Goal: Transaction & Acquisition: Obtain resource

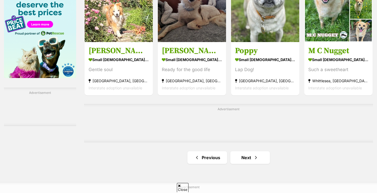
scroll to position [895, 0]
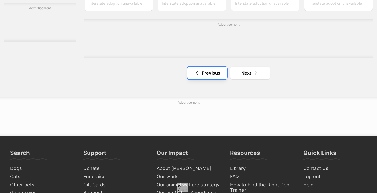
click at [202, 77] on link "Previous" at bounding box center [207, 73] width 40 height 13
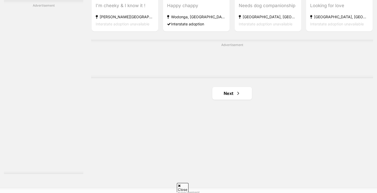
scroll to position [909, 0]
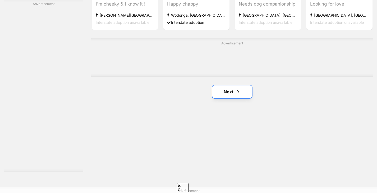
click at [221, 95] on link "Next" at bounding box center [232, 91] width 40 height 13
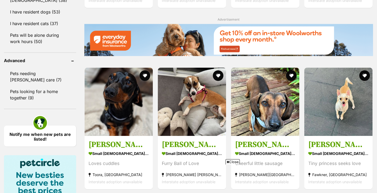
click at [217, 83] on img at bounding box center [192, 102] width 68 height 68
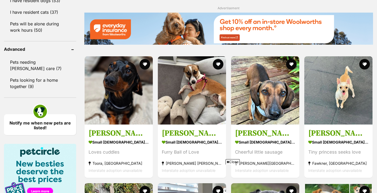
scroll to position [644, 0]
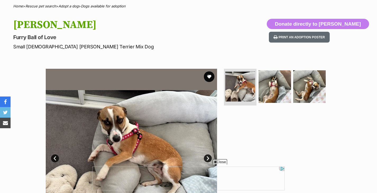
scroll to position [41, 0]
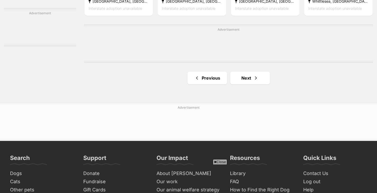
scroll to position [892, 0]
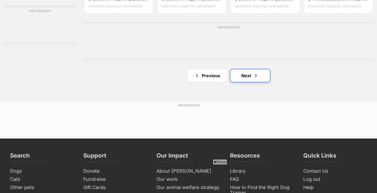
click at [255, 76] on span "Next page" at bounding box center [255, 75] width 5 height 6
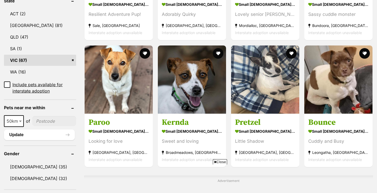
scroll to position [288, 0]
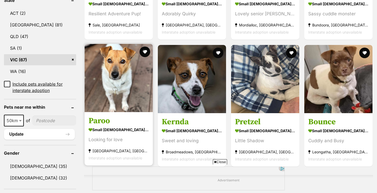
click at [129, 96] on img at bounding box center [119, 78] width 68 height 68
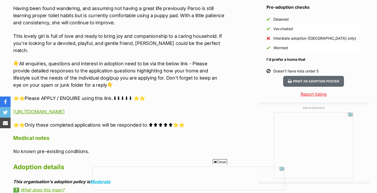
scroll to position [481, 0]
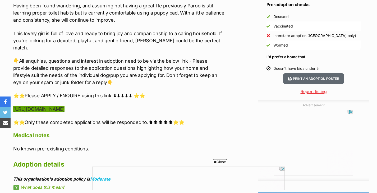
click at [64, 106] on link "[URL][DOMAIN_NAME]" at bounding box center [38, 109] width 51 height 6
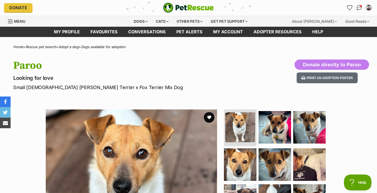
scroll to position [0, 0]
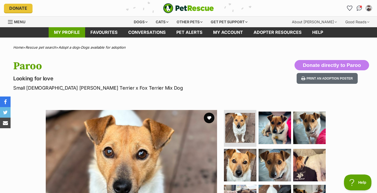
click at [78, 32] on link "My profile" at bounding box center [67, 32] width 36 height 10
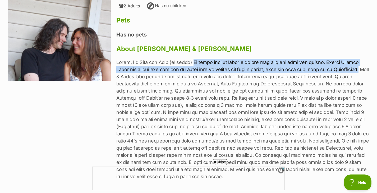
drag, startPoint x: 197, startPoint y: 62, endPoint x: 141, endPoint y: 77, distance: 57.3
click at [141, 77] on p at bounding box center [242, 119] width 253 height 121
copy p "We would love to bring a rescue dog into our home and hearts. Little Charlie Br…"
click at [212, 67] on p at bounding box center [242, 119] width 253 height 121
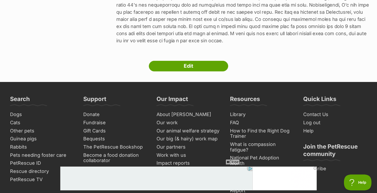
scroll to position [216, 0]
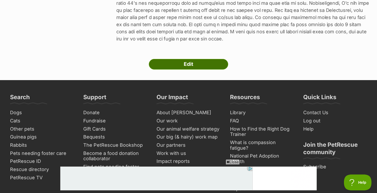
click at [208, 66] on link "Edit" at bounding box center [188, 64] width 79 height 11
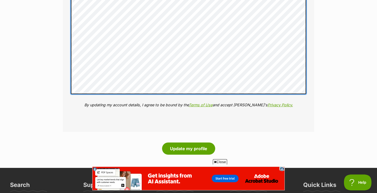
scroll to position [782, 0]
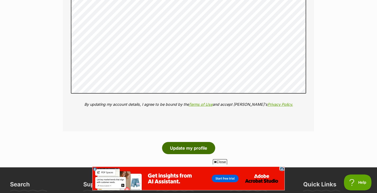
click at [201, 146] on button "Update my profile" at bounding box center [188, 148] width 53 height 12
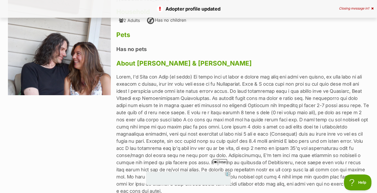
scroll to position [65, 0]
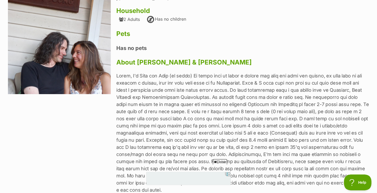
click at [223, 161] on span "Close" at bounding box center [220, 161] width 14 height 5
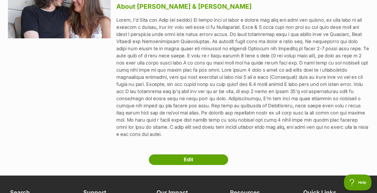
scroll to position [121, 0]
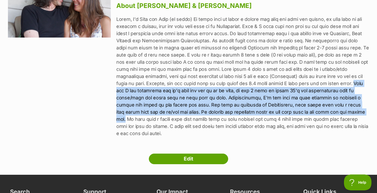
drag, startPoint x: 144, startPoint y: 90, endPoint x: 127, endPoint y: 121, distance: 35.6
click at [127, 121] on p at bounding box center [242, 76] width 253 height 121
copy p "Matt and I are newlyweds and it's just the two of us at home, he has 2 sons in …"
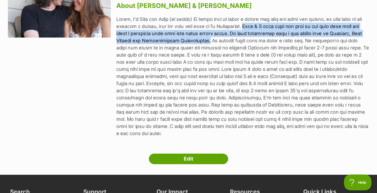
drag, startPoint x: 257, startPoint y: 25, endPoint x: 198, endPoint y: 40, distance: 60.5
click at [198, 40] on p at bounding box center [242, 76] width 253 height 121
copy p "Matt & I have both had dogs in the past that have all lived a beautiful life we…"
click at [248, 64] on p at bounding box center [242, 76] width 253 height 121
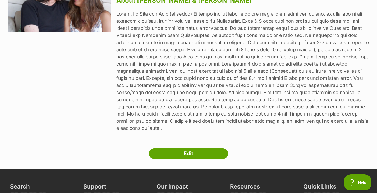
scroll to position [126, 0]
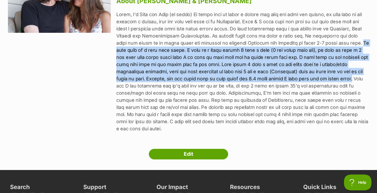
drag, startPoint x: 327, startPoint y: 42, endPoint x: 143, endPoint y: 87, distance: 189.1
click at [143, 87] on p at bounding box center [242, 71] width 253 height 121
copy p "We both work on a part time basis. I work at a local kinder 2 days a week (5 hr…"
click at [221, 77] on p at bounding box center [242, 71] width 253 height 121
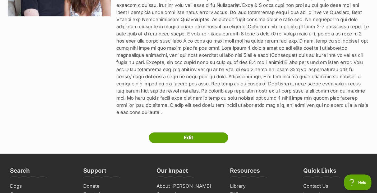
scroll to position [143, 0]
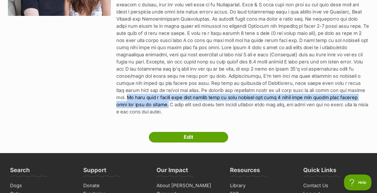
drag, startPoint x: 128, startPoint y: 98, endPoint x: 155, endPoint y: 104, distance: 27.5
click at [155, 104] on p at bounding box center [242, 54] width 253 height 121
copy p "We also have a decent size back garden that is both grassed and have 3 tiers th…"
click at [262, 114] on p at bounding box center [242, 54] width 253 height 121
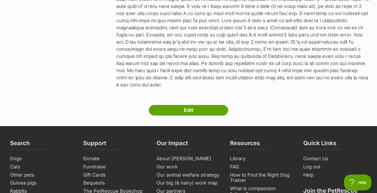
scroll to position [0, 0]
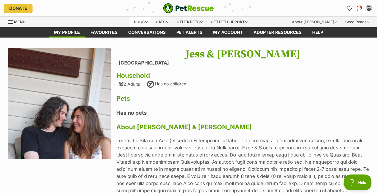
click at [142, 21] on div "Dogs" at bounding box center [140, 22] width 21 height 11
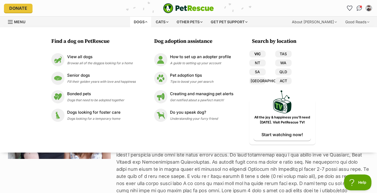
click at [256, 53] on link "VIC" at bounding box center [257, 53] width 16 height 7
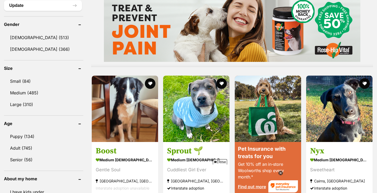
scroll to position [442, 0]
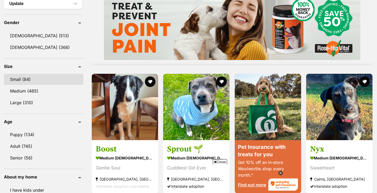
click at [22, 75] on link "Small (84)" at bounding box center [43, 79] width 79 height 11
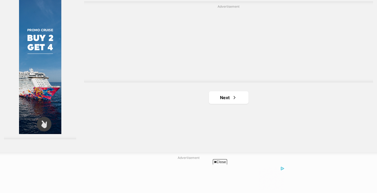
scroll to position [958, 0]
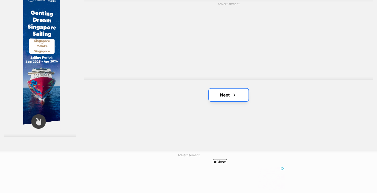
click at [231, 93] on link "Next" at bounding box center [229, 94] width 40 height 13
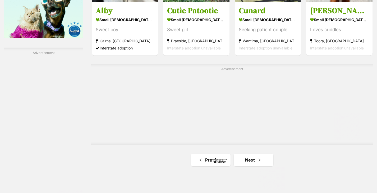
scroll to position [918, 0]
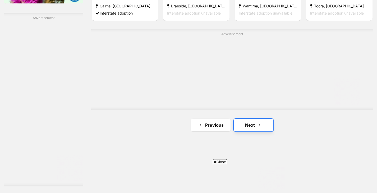
click at [253, 125] on link "Next" at bounding box center [254, 125] width 40 height 13
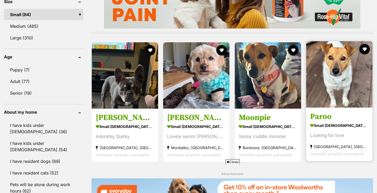
click at [332, 78] on img at bounding box center [339, 74] width 66 height 66
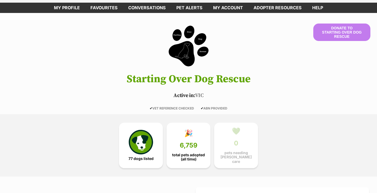
scroll to position [48, 0]
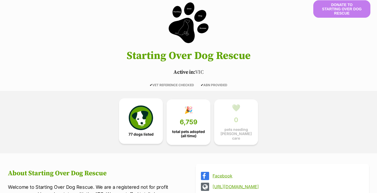
click at [145, 124] on img at bounding box center [141, 117] width 24 height 24
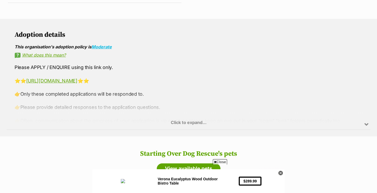
click at [174, 121] on div "Click to expand..." at bounding box center [188, 108] width 363 height 41
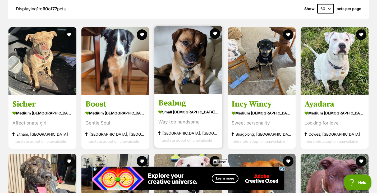
click at [195, 85] on img at bounding box center [188, 60] width 68 height 68
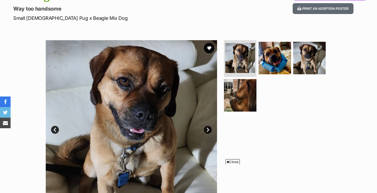
click at [205, 130] on link "Next" at bounding box center [208, 130] width 8 height 8
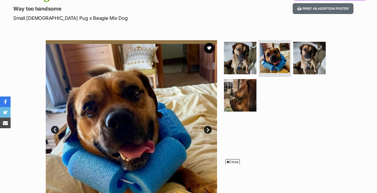
click at [205, 130] on link "Next" at bounding box center [208, 130] width 8 height 8
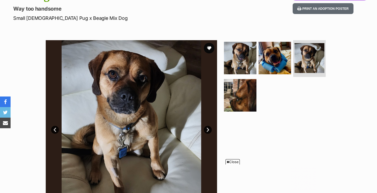
click at [205, 130] on link "Next" at bounding box center [208, 130] width 8 height 8
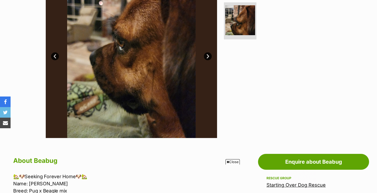
scroll to position [145, 0]
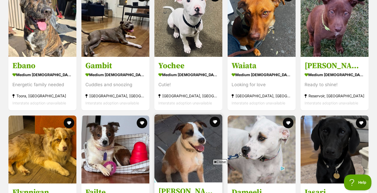
scroll to position [781, 0]
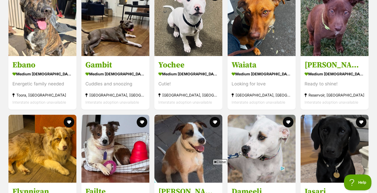
click at [217, 161] on span "Close" at bounding box center [220, 161] width 14 height 5
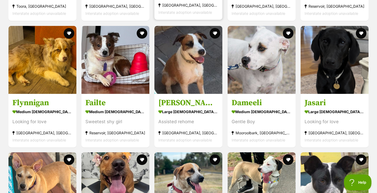
scroll to position [873, 0]
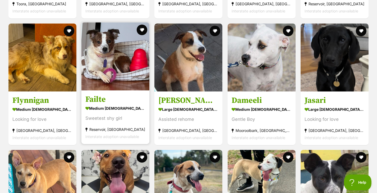
click at [118, 73] on img at bounding box center [115, 56] width 68 height 68
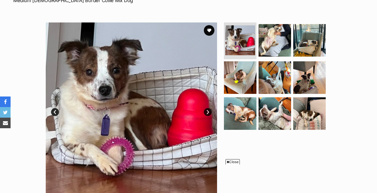
click at [208, 113] on link "Next" at bounding box center [208, 112] width 8 height 8
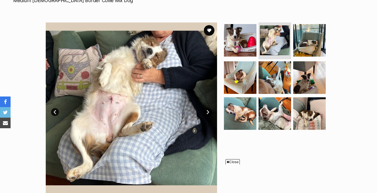
click at [208, 113] on link "Next" at bounding box center [208, 112] width 8 height 8
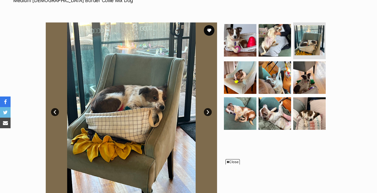
click at [208, 113] on link "Next" at bounding box center [208, 112] width 8 height 8
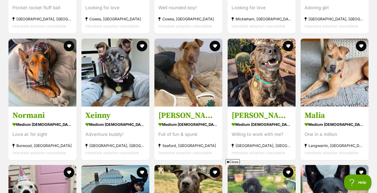
click at [229, 161] on span "Close" at bounding box center [232, 161] width 14 height 5
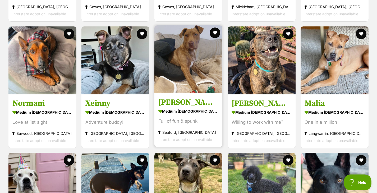
scroll to position [1249, 0]
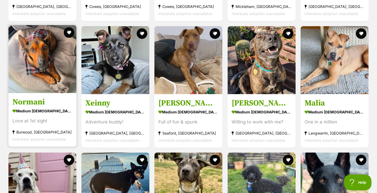
click at [59, 82] on img at bounding box center [42, 59] width 68 height 68
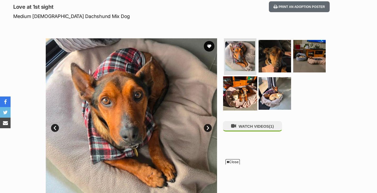
click at [234, 98] on img at bounding box center [240, 93] width 34 height 34
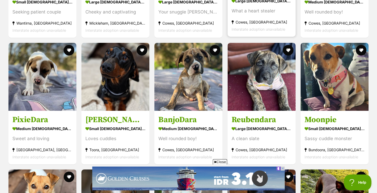
scroll to position [1739, 0]
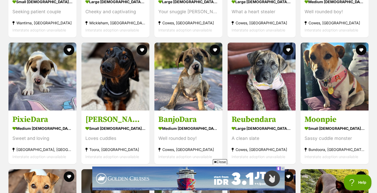
click at [218, 162] on span "Close" at bounding box center [220, 161] width 14 height 5
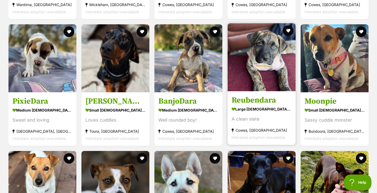
scroll to position [1759, 0]
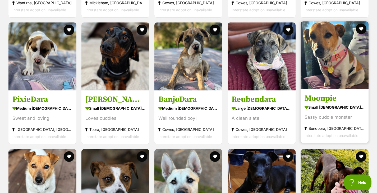
click at [347, 69] on img at bounding box center [334, 55] width 68 height 68
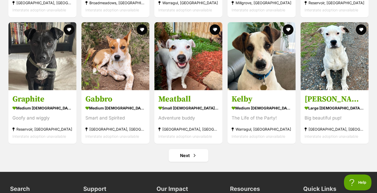
scroll to position [2016, 0]
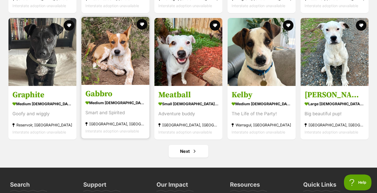
click at [135, 65] on img at bounding box center [115, 51] width 68 height 68
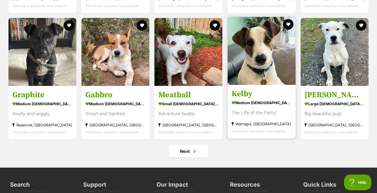
scroll to position [2023, 0]
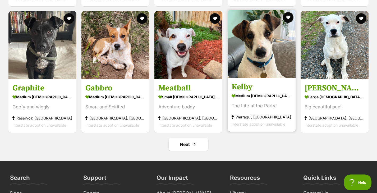
click at [260, 64] on img at bounding box center [261, 44] width 68 height 68
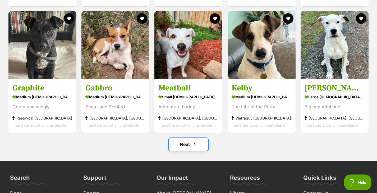
click at [180, 143] on link "Next" at bounding box center [189, 144] width 40 height 13
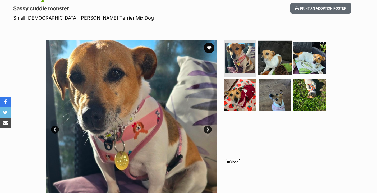
click at [265, 57] on img at bounding box center [275, 57] width 34 height 34
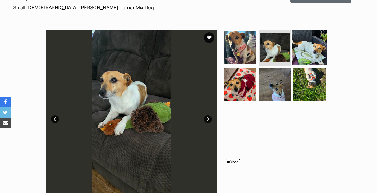
click at [310, 47] on img at bounding box center [309, 47] width 34 height 34
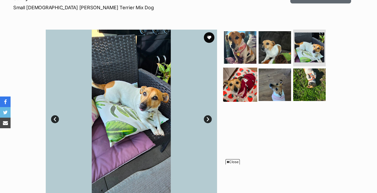
click at [246, 87] on img at bounding box center [240, 85] width 34 height 34
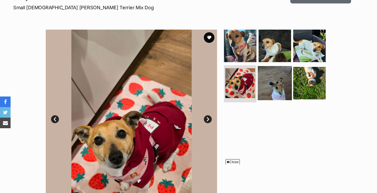
click at [274, 81] on img at bounding box center [275, 83] width 34 height 34
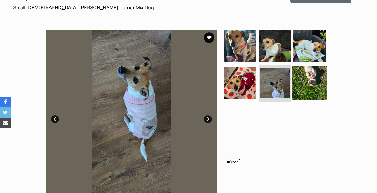
click at [301, 79] on img at bounding box center [309, 83] width 34 height 34
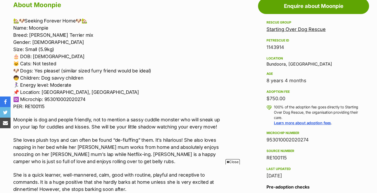
scroll to position [299, 0]
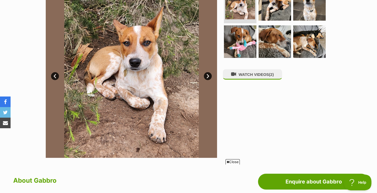
click at [205, 77] on link "Next" at bounding box center [208, 76] width 8 height 8
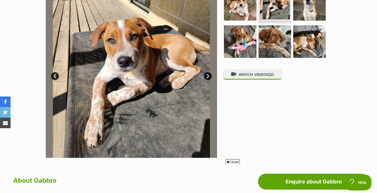
click at [205, 77] on link "Next" at bounding box center [208, 76] width 8 height 8
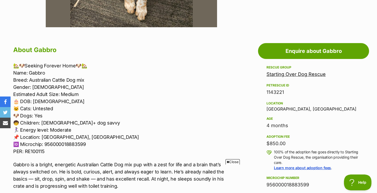
scroll to position [256, 0]
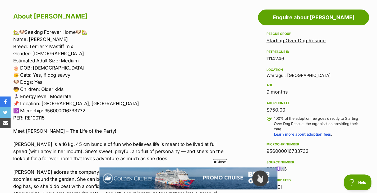
scroll to position [288, 0]
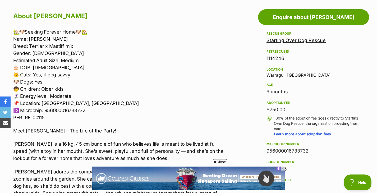
click at [216, 162] on span "Close" at bounding box center [220, 161] width 14 height 5
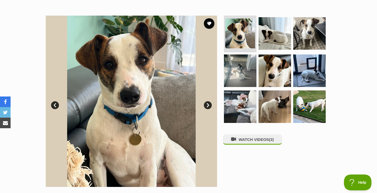
scroll to position [93, 0]
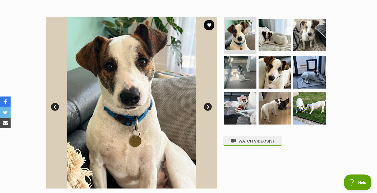
click at [208, 104] on link "Next" at bounding box center [208, 107] width 8 height 8
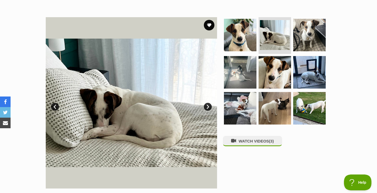
click at [208, 104] on link "Next" at bounding box center [208, 107] width 8 height 8
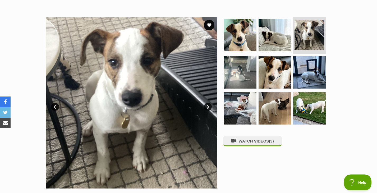
click at [208, 104] on link "Next" at bounding box center [208, 107] width 8 height 8
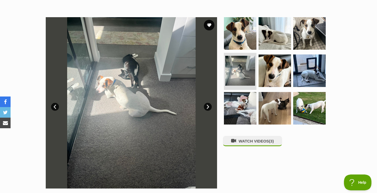
click at [208, 106] on link "Next" at bounding box center [208, 107] width 8 height 8
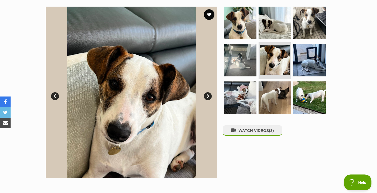
scroll to position [108, 0]
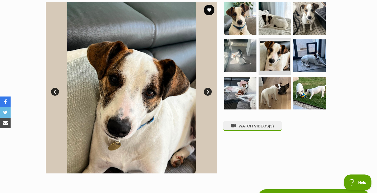
click at [207, 90] on link "Next" at bounding box center [208, 92] width 8 height 8
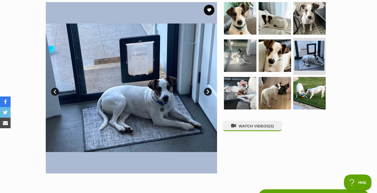
click at [207, 90] on link "Next" at bounding box center [208, 92] width 8 height 8
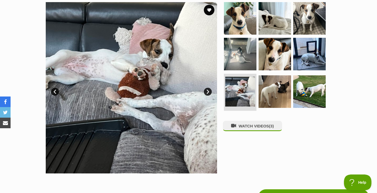
click at [207, 90] on link "Next" at bounding box center [208, 92] width 8 height 8
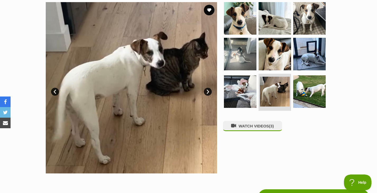
click at [207, 90] on link "Next" at bounding box center [208, 92] width 8 height 8
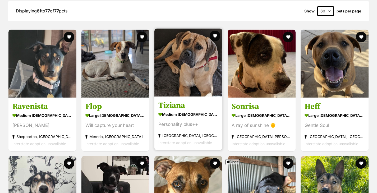
scroll to position [615, 0]
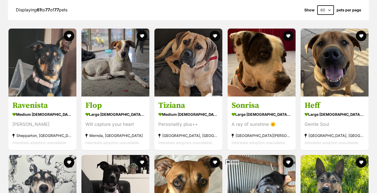
click at [230, 162] on span "Close" at bounding box center [232, 161] width 14 height 5
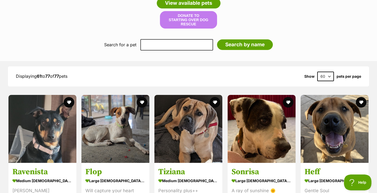
scroll to position [510, 0]
